Goal: Task Accomplishment & Management: Manage account settings

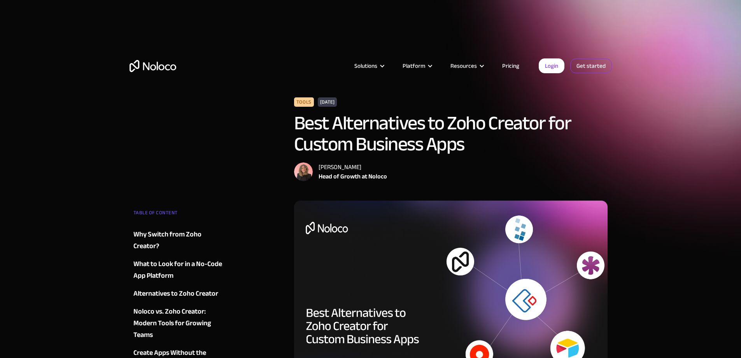
click at [579, 67] on link "Get started" at bounding box center [591, 65] width 42 height 15
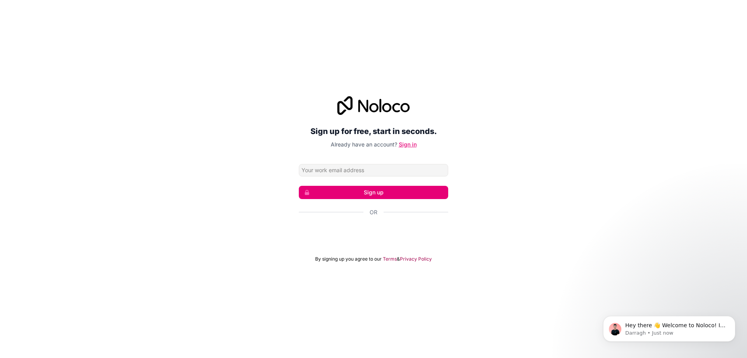
click at [410, 144] on link "Sign in" at bounding box center [408, 144] width 18 height 7
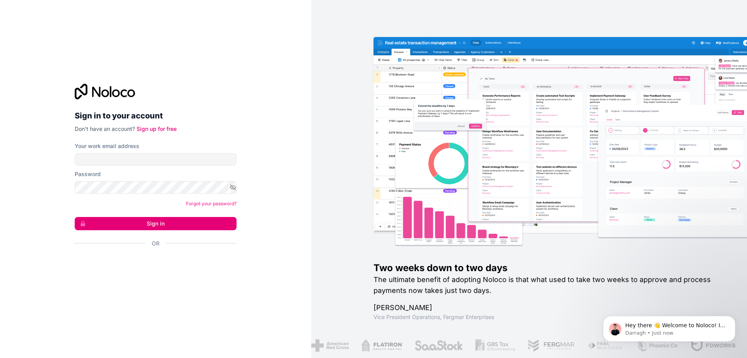
click at [294, 39] on div "Sign in to your account Don't have an account? Sign up for free Your work email…" at bounding box center [155, 179] width 311 height 358
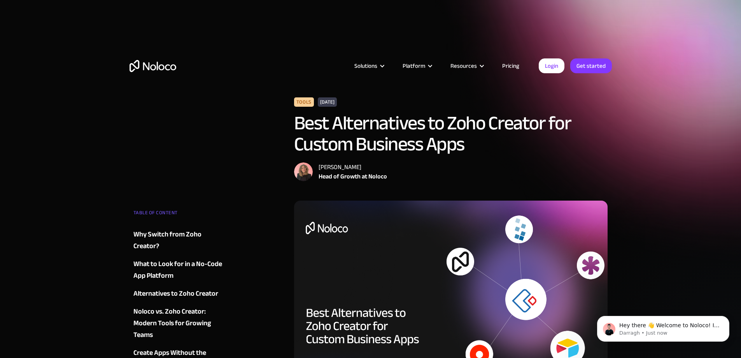
click at [166, 144] on div "Tools April 28, 2025 Best Alternatives to Zoho Creator for Custom Business Apps…" at bounding box center [371, 148] width 483 height 103
click at [593, 74] on div "Solutions Use Cases Business Types Project Management Keep track of customers, …" at bounding box center [371, 57] width 498 height 77
click at [594, 71] on link "Get started" at bounding box center [591, 65] width 42 height 15
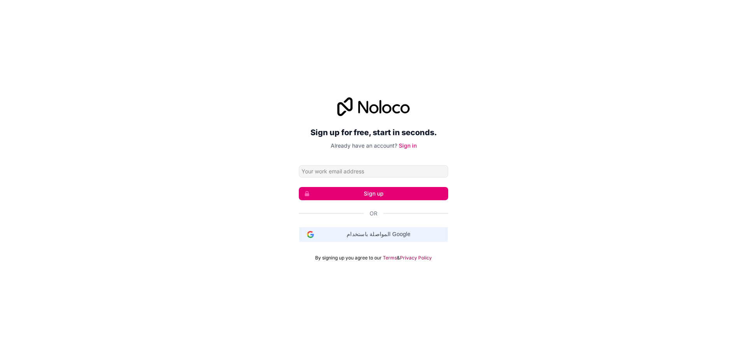
click at [376, 234] on span "المواصلة باستخدام Google" at bounding box center [378, 234] width 129 height 8
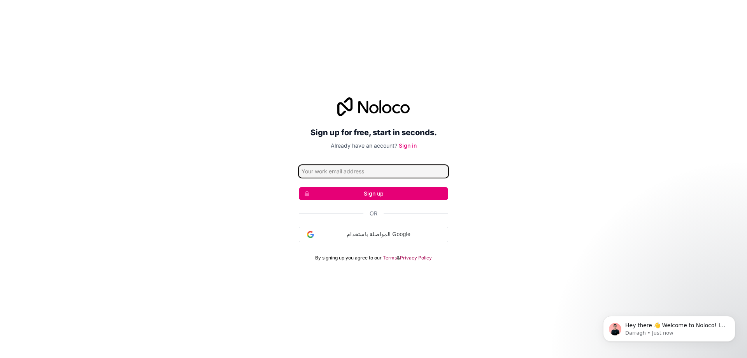
click at [331, 175] on input "Email address" at bounding box center [373, 171] width 149 height 12
click at [560, 185] on div "Sign up for free, start in seconds. Already have an account? Sign in Sign up Or…" at bounding box center [373, 178] width 747 height 185
click at [543, 79] on div "Sign up for free, start in seconds. Already have an account? Sign in Sign up Or…" at bounding box center [373, 179] width 747 height 358
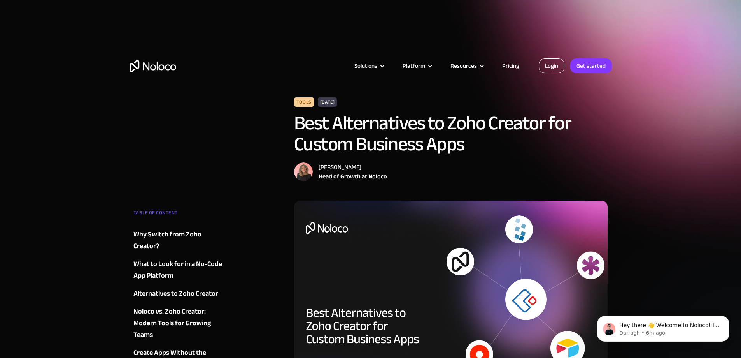
click at [552, 69] on link "Login" at bounding box center [552, 65] width 26 height 15
